Goal: Task Accomplishment & Management: Complete application form

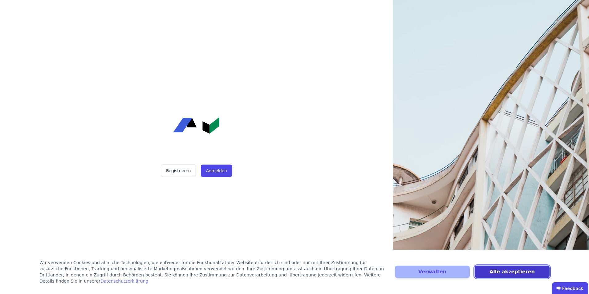
click at [520, 272] on button "Alle akzeptieren" at bounding box center [512, 271] width 75 height 12
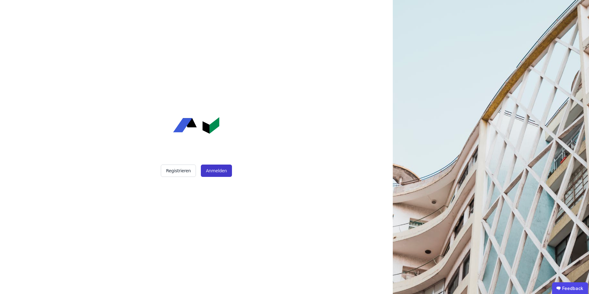
click at [219, 173] on button "Anmelden" at bounding box center [216, 170] width 31 height 12
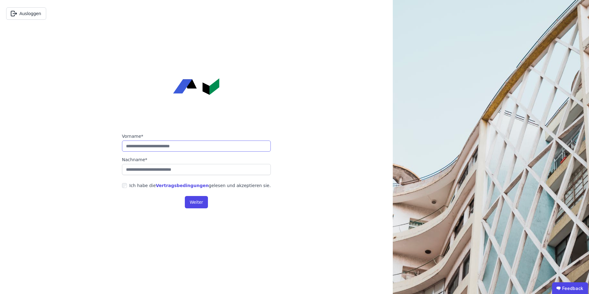
click at [152, 146] on input "string" at bounding box center [196, 145] width 149 height 11
type input "****"
click at [166, 172] on input "string" at bounding box center [196, 169] width 149 height 11
type input "********"
click at [197, 203] on button "Weiter" at bounding box center [196, 202] width 23 height 12
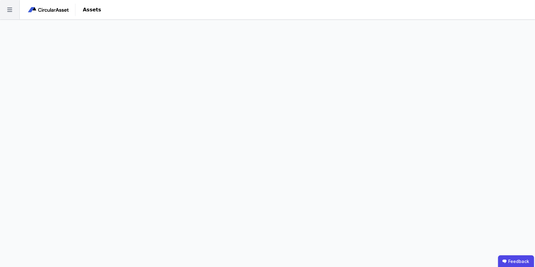
click at [12, 11] on icon at bounding box center [9, 9] width 19 height 19
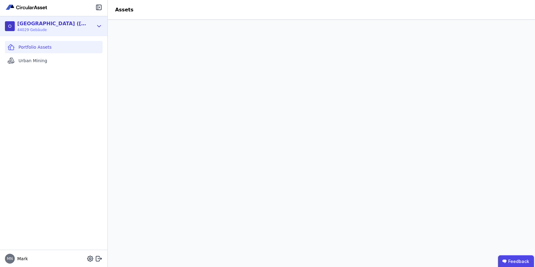
click at [31, 25] on div "[GEOGRAPHIC_DATA] ([PERSON_NAME])" at bounding box center [52, 23] width 71 height 7
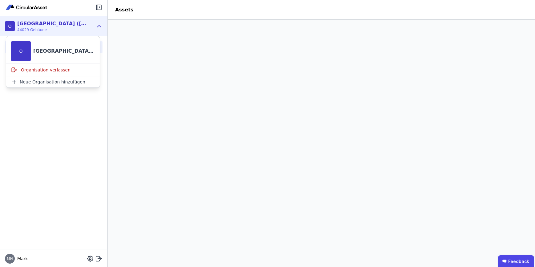
click at [31, 25] on div "[GEOGRAPHIC_DATA] ([PERSON_NAME])" at bounding box center [52, 23] width 71 height 7
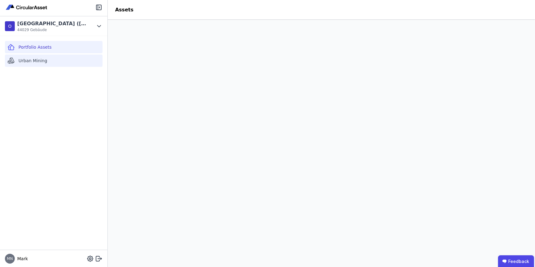
click at [31, 59] on span "Urban Mining" at bounding box center [32, 61] width 29 height 6
click at [99, 27] on icon at bounding box center [99, 25] width 7 height 7
click at [99, 7] on icon at bounding box center [98, 7] width 7 height 7
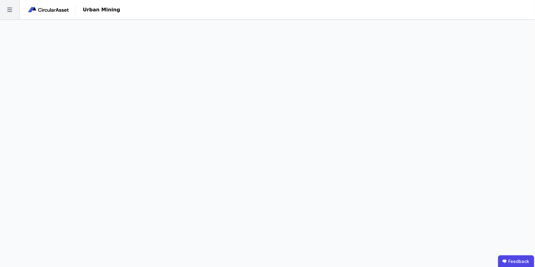
click at [10, 9] on icon at bounding box center [9, 9] width 19 height 19
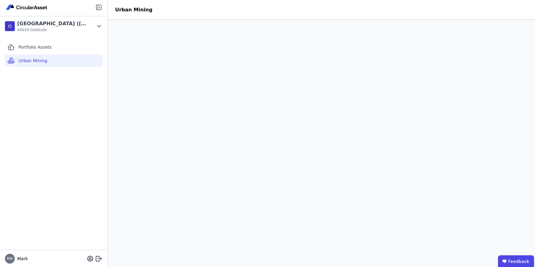
click at [101, 9] on icon at bounding box center [98, 7] width 5 height 5
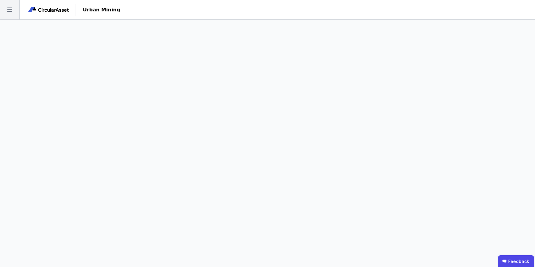
click at [11, 8] on icon at bounding box center [9, 10] width 5 height 4
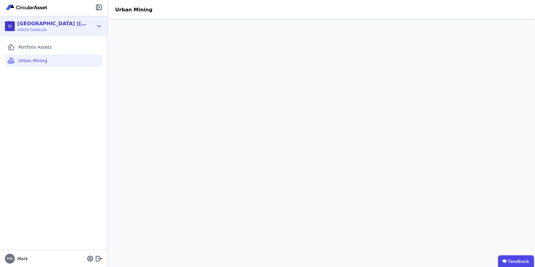
click at [32, 31] on span "44029 Gebäude" at bounding box center [52, 29] width 71 height 5
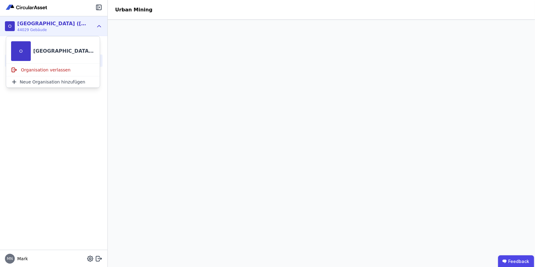
click at [32, 31] on span "44029 Gebäude" at bounding box center [52, 29] width 71 height 5
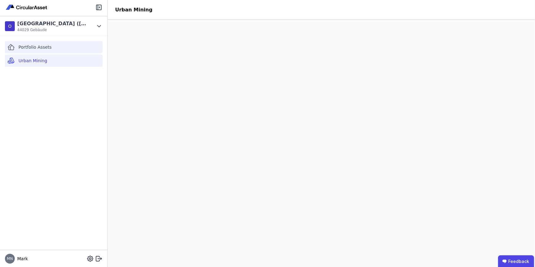
click at [41, 46] on span "Portfolio Assets" at bounding box center [34, 47] width 33 height 6
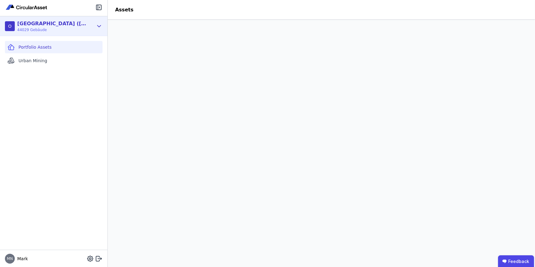
click at [99, 25] on icon at bounding box center [99, 25] width 7 height 7
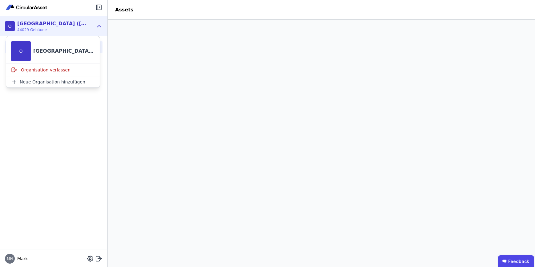
click at [99, 25] on icon at bounding box center [99, 26] width 3 height 2
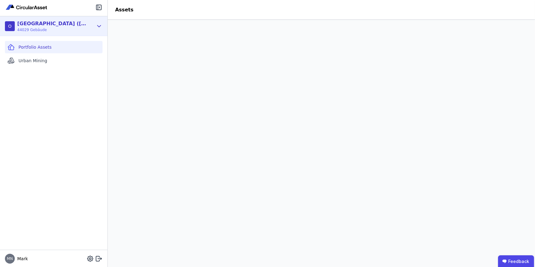
click at [46, 30] on span "44029 Gebäude" at bounding box center [52, 29] width 71 height 5
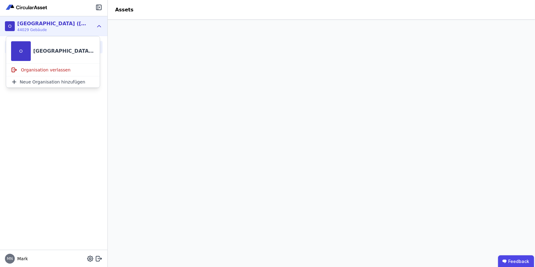
click at [46, 30] on span "44029 Gebäude" at bounding box center [52, 29] width 71 height 5
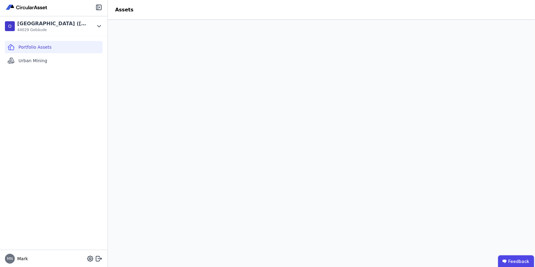
click at [50, 48] on div "Portfolio Assets" at bounding box center [54, 47] width 98 height 12
click at [46, 60] on div "Urban Mining" at bounding box center [54, 61] width 98 height 12
click at [37, 49] on span "Portfolio Assets" at bounding box center [34, 47] width 33 height 6
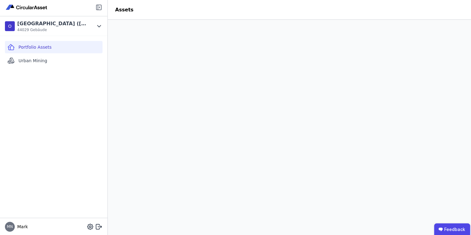
click at [99, 8] on icon at bounding box center [98, 7] width 7 height 7
